Goal: Task Accomplishment & Management: Manage account settings

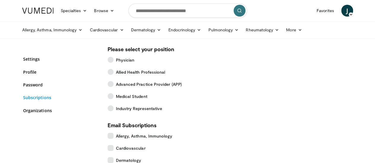
click at [32, 99] on link "Subscriptions" at bounding box center [61, 98] width 76 height 6
click at [353, 12] on span "J" at bounding box center [348, 11] width 12 height 12
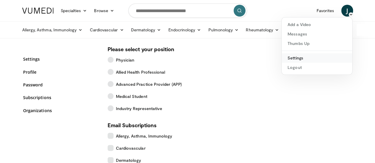
click at [304, 57] on link "Settings" at bounding box center [317, 57] width 71 height 9
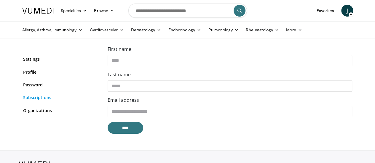
click at [38, 99] on link "Subscriptions" at bounding box center [61, 98] width 76 height 6
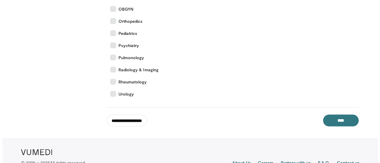
scroll to position [282, 0]
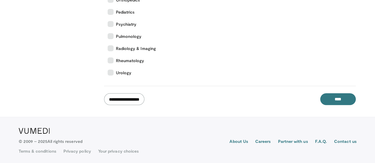
click at [119, 96] on input "**********" at bounding box center [124, 99] width 40 height 12
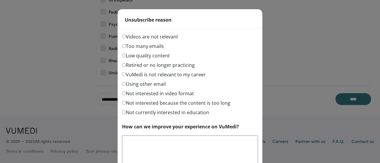
click at [131, 46] on label "Too many emails" at bounding box center [143, 46] width 42 height 7
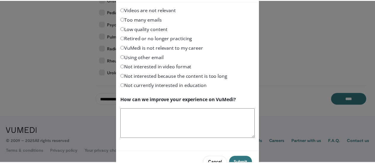
scroll to position [46, 0]
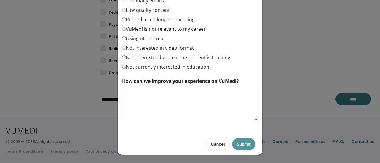
click at [237, 144] on button "Submit" at bounding box center [243, 145] width 23 height 12
